Goal: Information Seeking & Learning: Learn about a topic

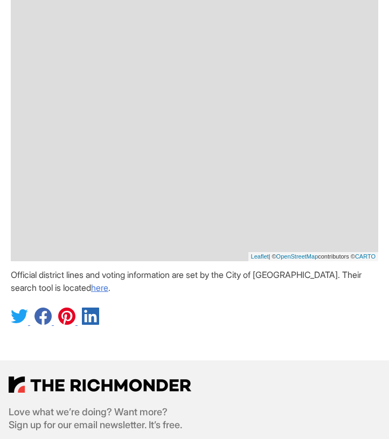
scroll to position [372, 0]
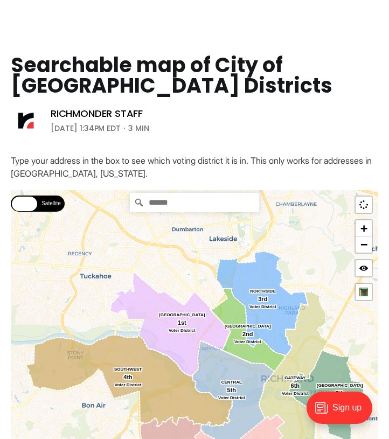
scroll to position [47, 0]
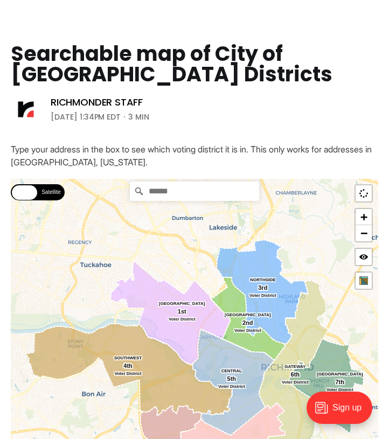
click at [222, 365] on icon at bounding box center [233, 382] width 82 height 106
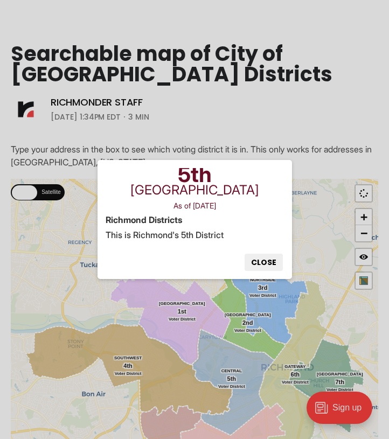
click at [263, 261] on button "Close" at bounding box center [263, 262] width 38 height 17
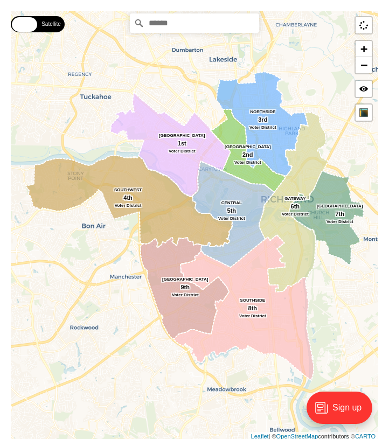
scroll to position [218, 0]
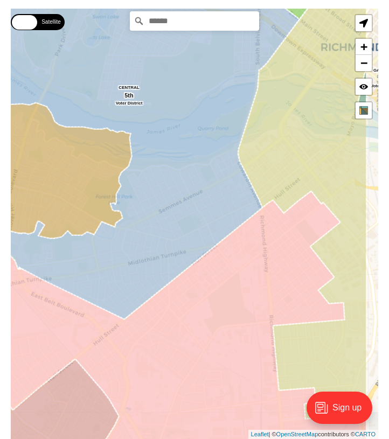
drag, startPoint x: 207, startPoint y: 128, endPoint x: 156, endPoint y: 102, distance: 57.6
click at [156, 102] on icon at bounding box center [133, 129] width 332 height 381
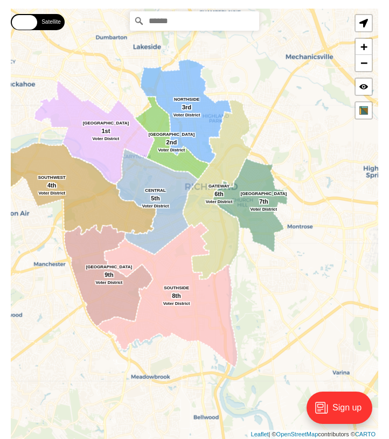
click at [163, 185] on icon at bounding box center [157, 202] width 82 height 106
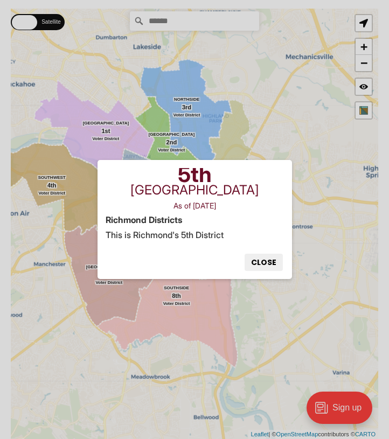
click at [265, 260] on button "Close" at bounding box center [263, 262] width 38 height 17
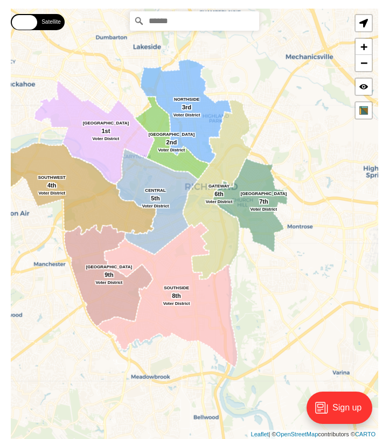
click at [160, 195] on icon at bounding box center [157, 202] width 82 height 106
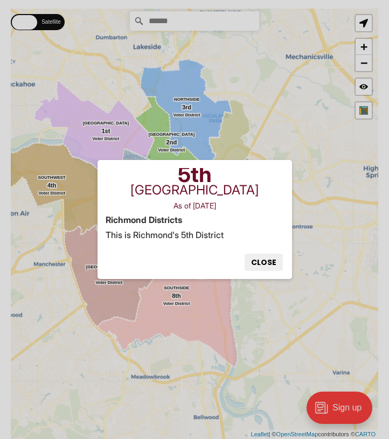
click at [250, 263] on button "Close" at bounding box center [263, 262] width 38 height 17
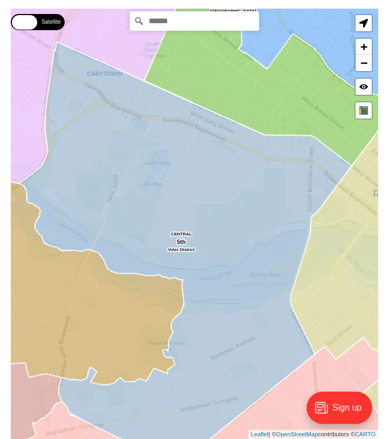
click at [147, 184] on icon at bounding box center [185, 254] width 332 height 424
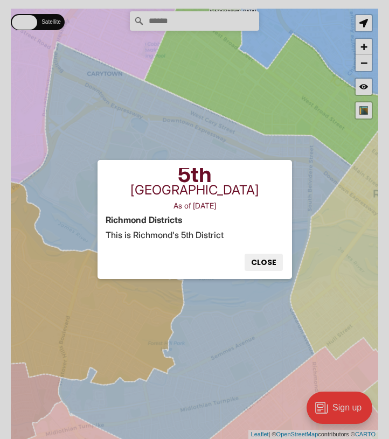
click at [267, 269] on button "Close" at bounding box center [263, 262] width 38 height 17
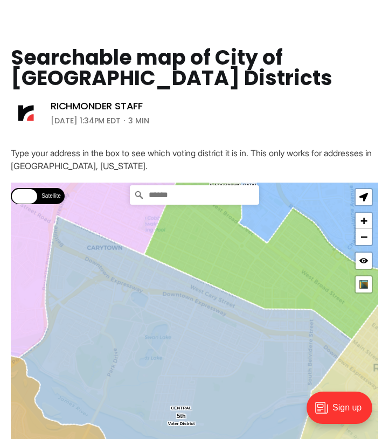
scroll to position [0, 0]
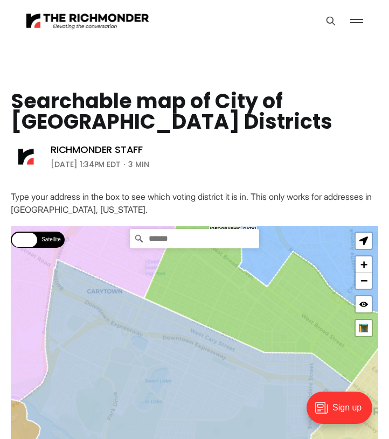
click at [362, 18] on button at bounding box center [356, 21] width 16 height 16
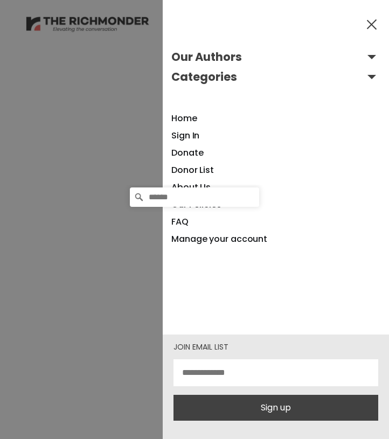
click at [211, 75] on button "Categories" at bounding box center [275, 76] width 209 height 17
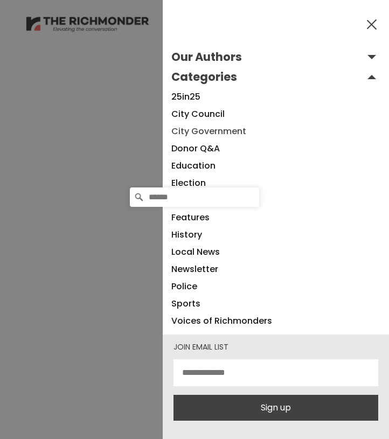
click at [201, 136] on link "City Government" at bounding box center [208, 131] width 75 height 12
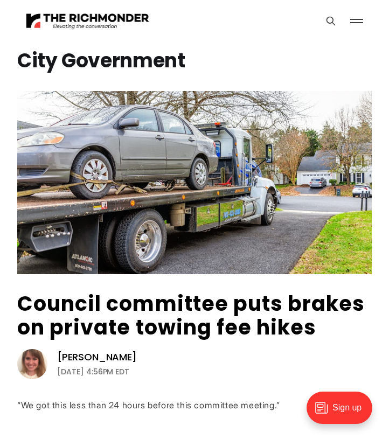
click at [360, 23] on button at bounding box center [356, 21] width 16 height 16
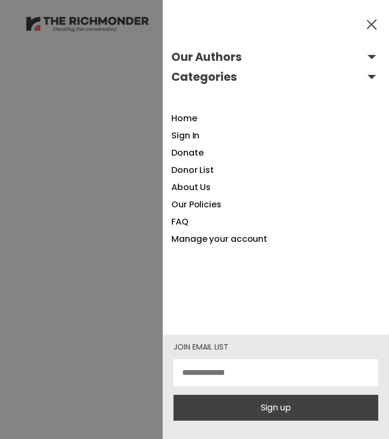
click at [209, 56] on button "Our Authors" at bounding box center [275, 56] width 209 height 17
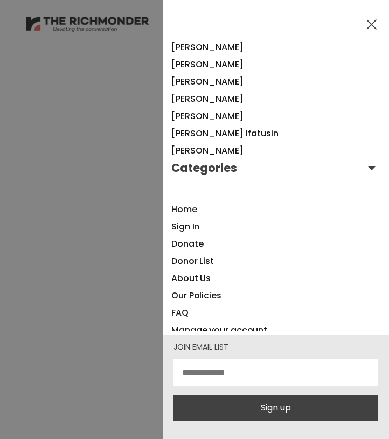
scroll to position [916, 0]
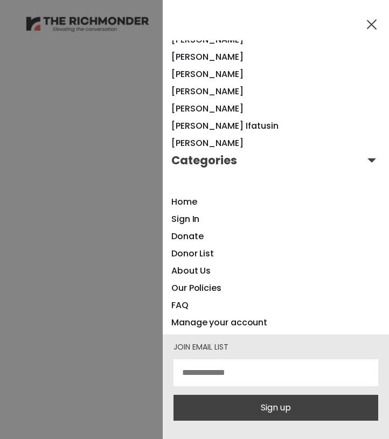
click at [200, 164] on button "Categories" at bounding box center [275, 160] width 209 height 17
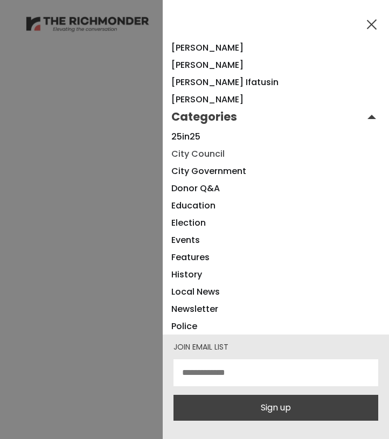
scroll to position [967, 0]
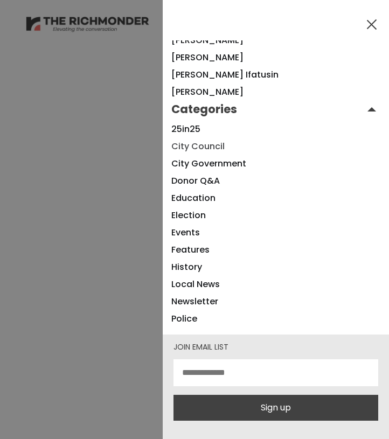
click at [194, 144] on link "City Council" at bounding box center [197, 146] width 53 height 12
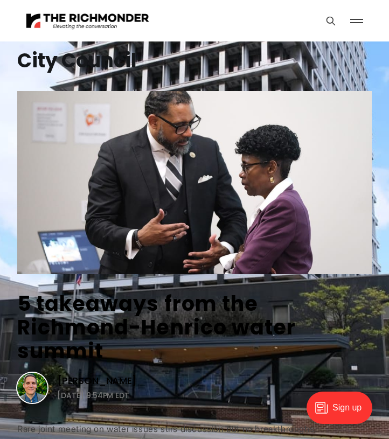
click at [348, 26] on button at bounding box center [356, 21] width 16 height 16
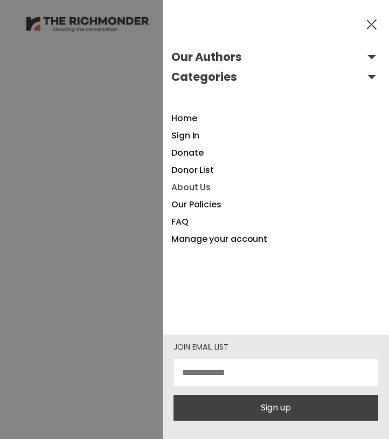
click at [183, 188] on link "About Us" at bounding box center [190, 187] width 39 height 12
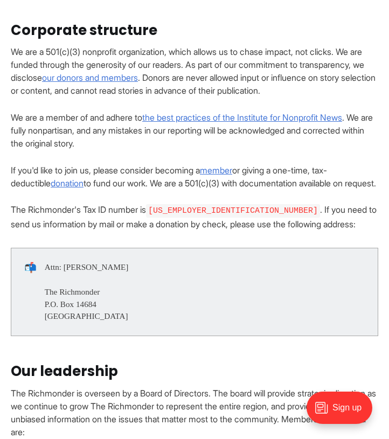
scroll to position [584, 0]
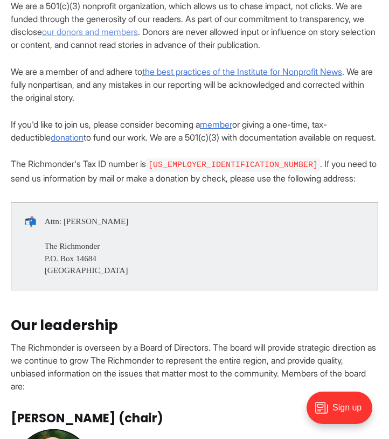
click at [138, 37] on link "our donors and members" at bounding box center [90, 31] width 96 height 11
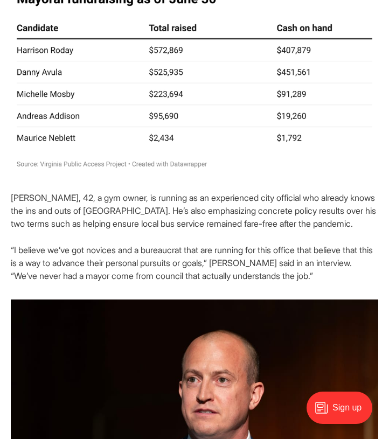
scroll to position [1571, 0]
